Goal: Navigation & Orientation: Find specific page/section

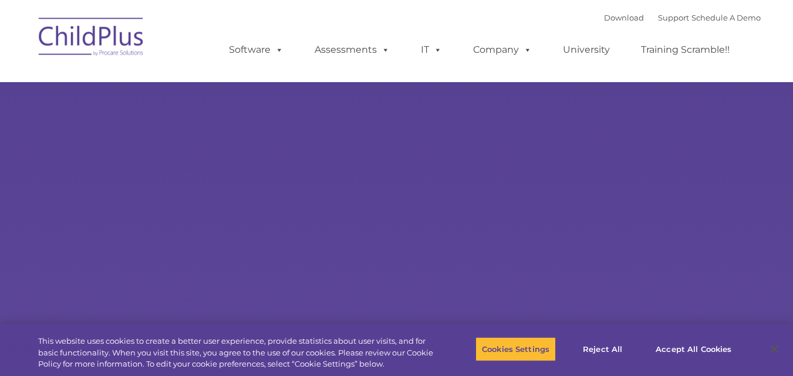
select select "MEDIUM"
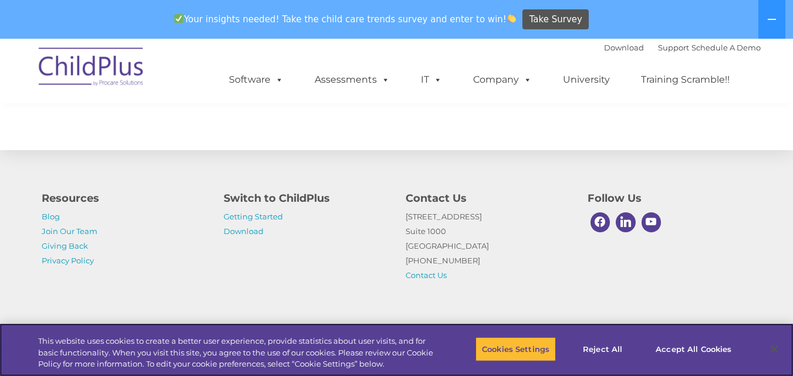
scroll to position [1420, 0]
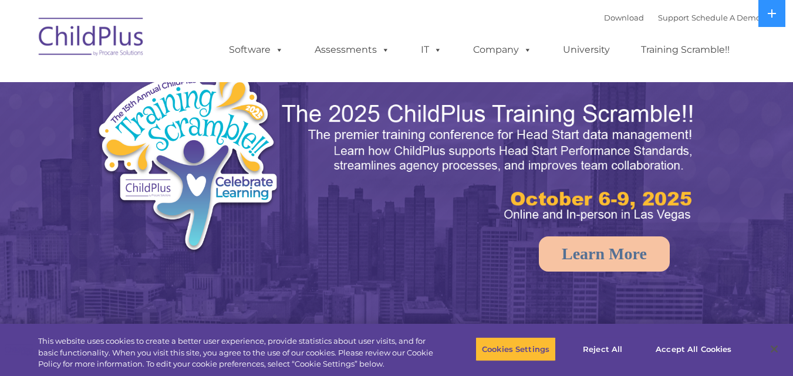
select select "MEDIUM"
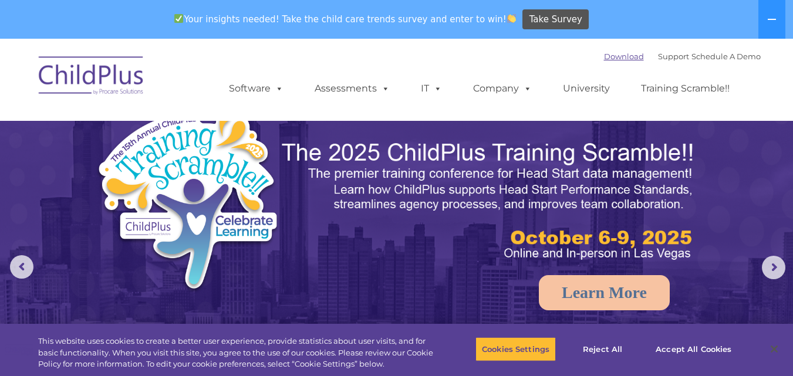
click at [604, 56] on link "Download" at bounding box center [624, 56] width 40 height 9
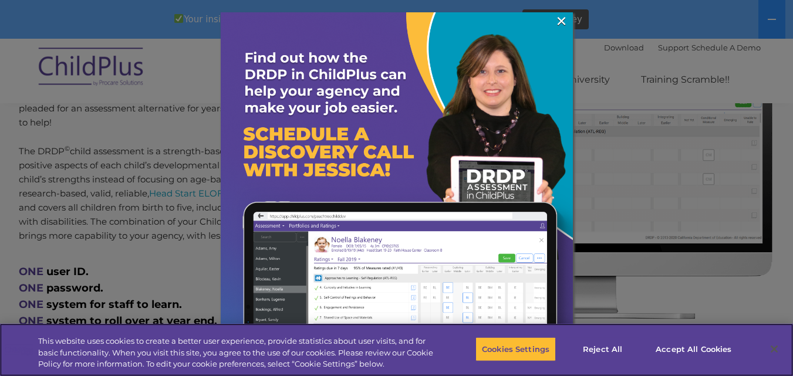
scroll to position [560, 0]
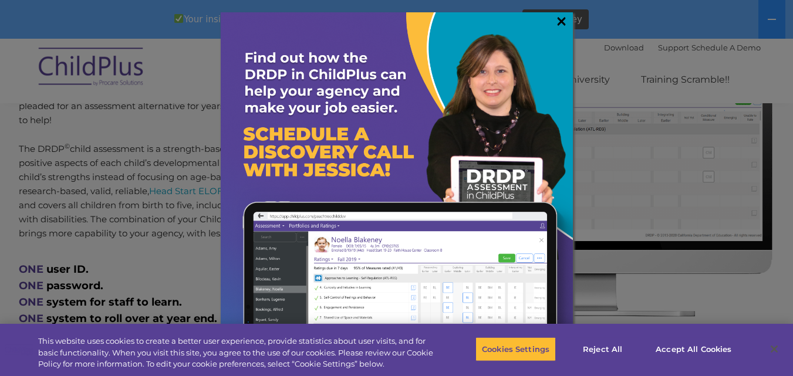
click at [559, 18] on link "×" at bounding box center [561, 21] width 13 height 12
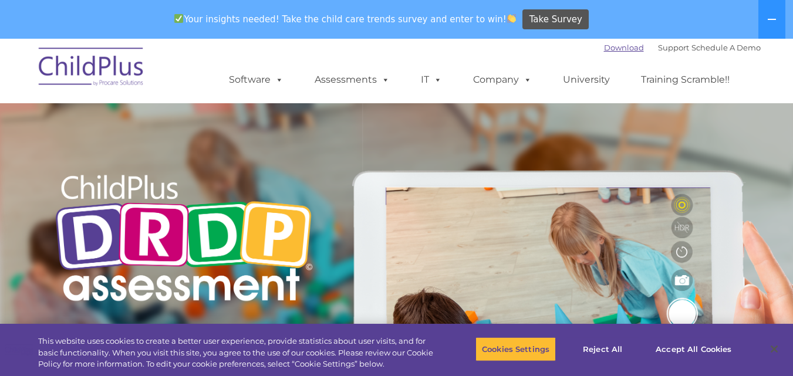
click at [617, 49] on link "Download" at bounding box center [624, 47] width 40 height 9
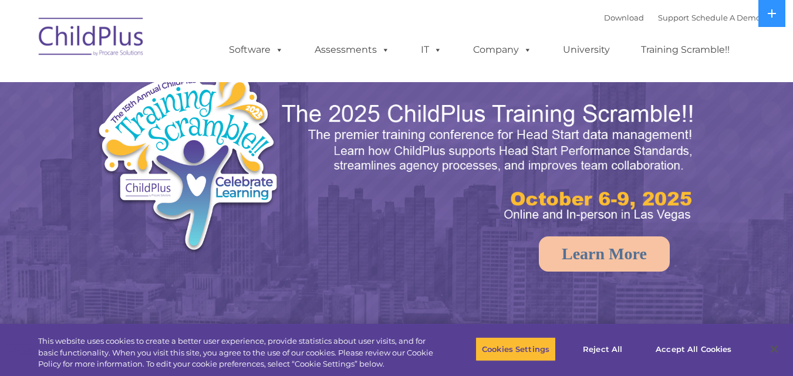
select select "MEDIUM"
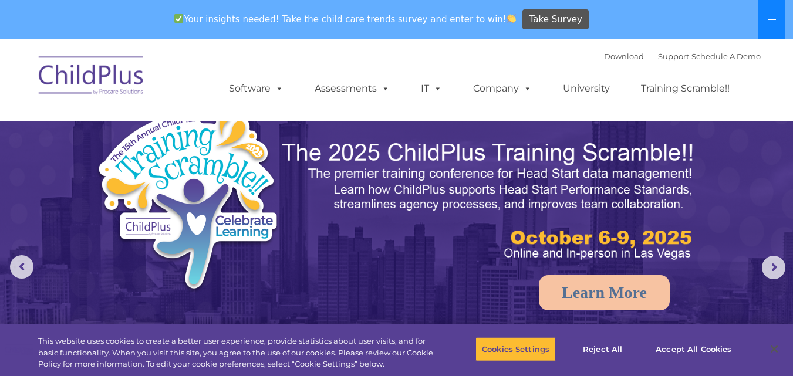
click at [771, 19] on icon at bounding box center [772, 19] width 8 height 1
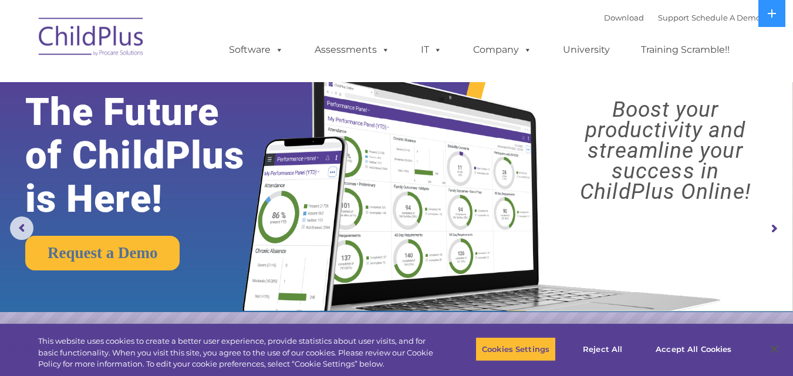
click at [771, 229] on rs-arrow at bounding box center [773, 228] width 23 height 23
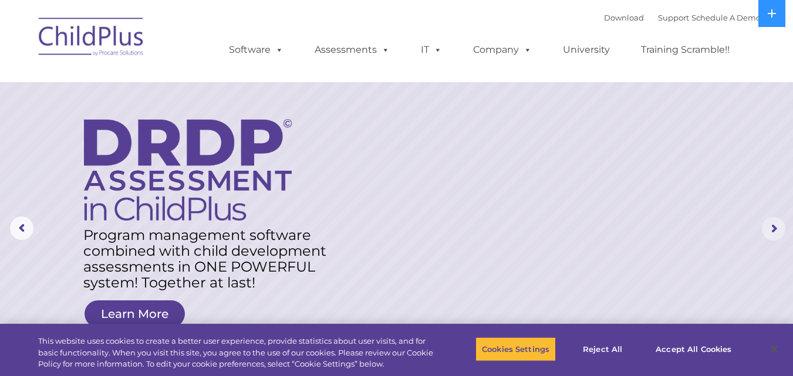
click at [771, 229] on rs-arrow at bounding box center [773, 228] width 23 height 23
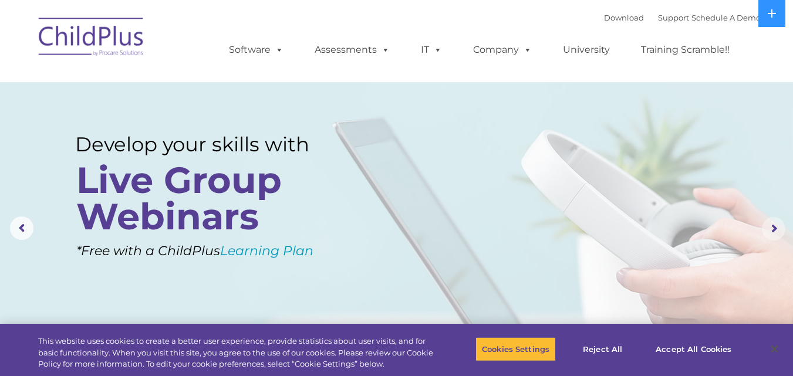
click at [771, 229] on rs-arrow at bounding box center [773, 228] width 23 height 23
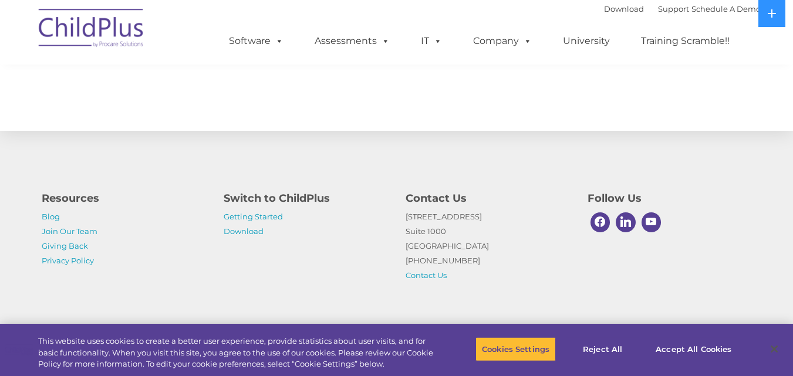
scroll to position [1381, 0]
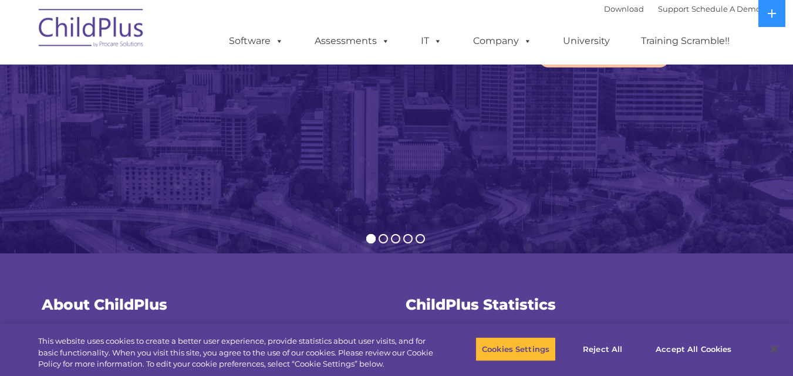
scroll to position [185, 0]
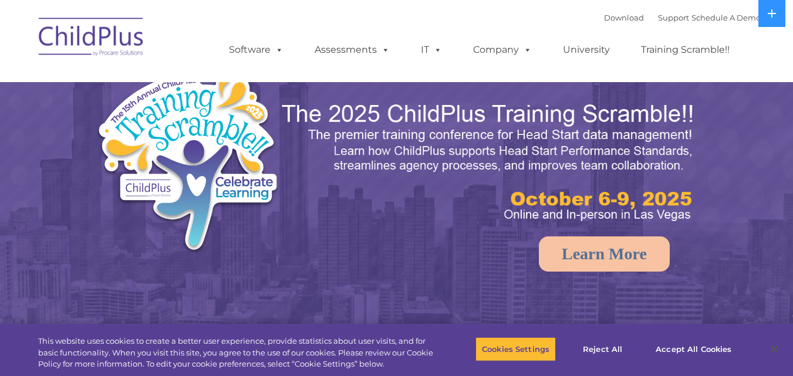
select select "MEDIUM"
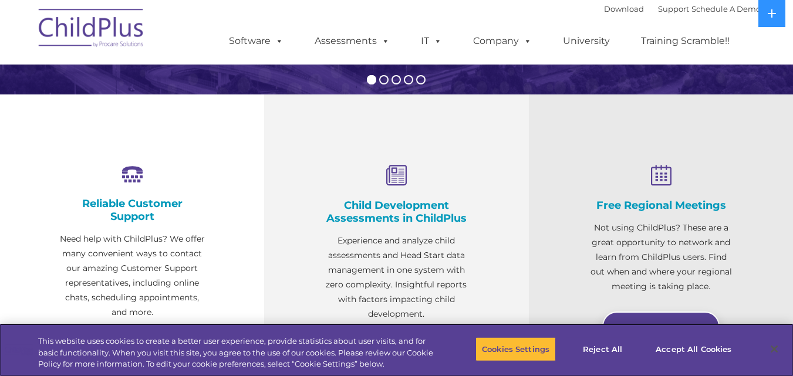
scroll to position [369, 0]
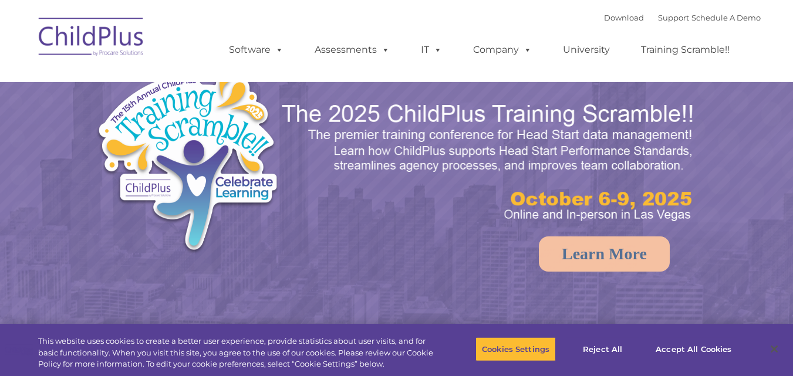
select select "MEDIUM"
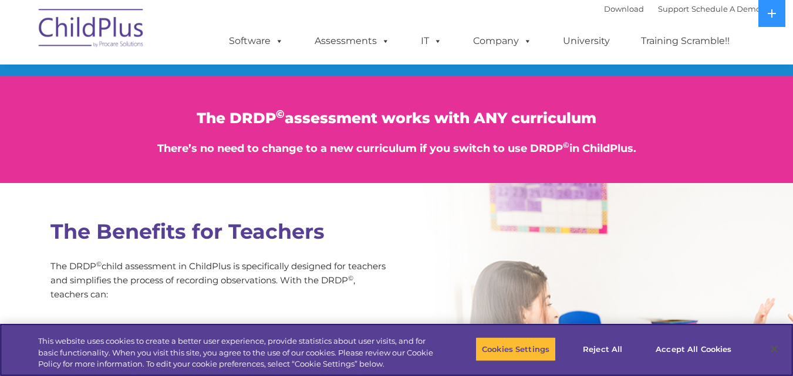
scroll to position [1390, 0]
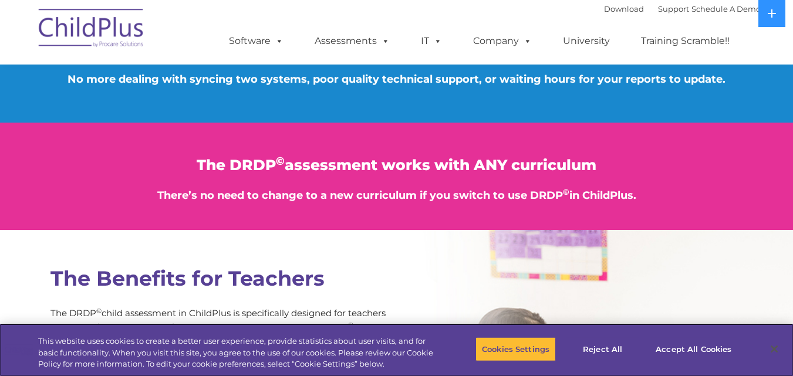
scroll to position [1362, 0]
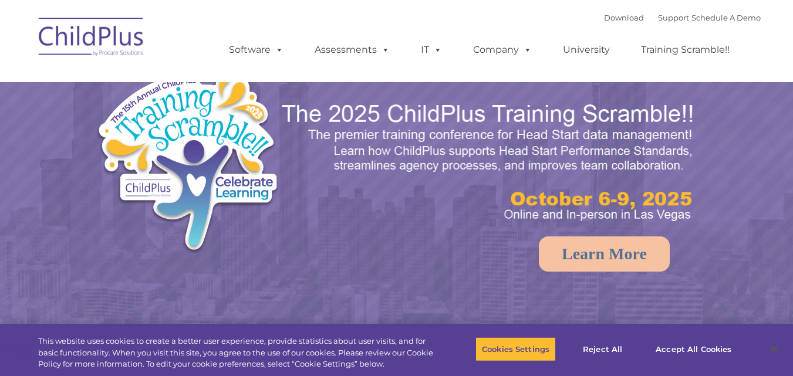
select select "MEDIUM"
